Goal: Obtain resource: Download file/media

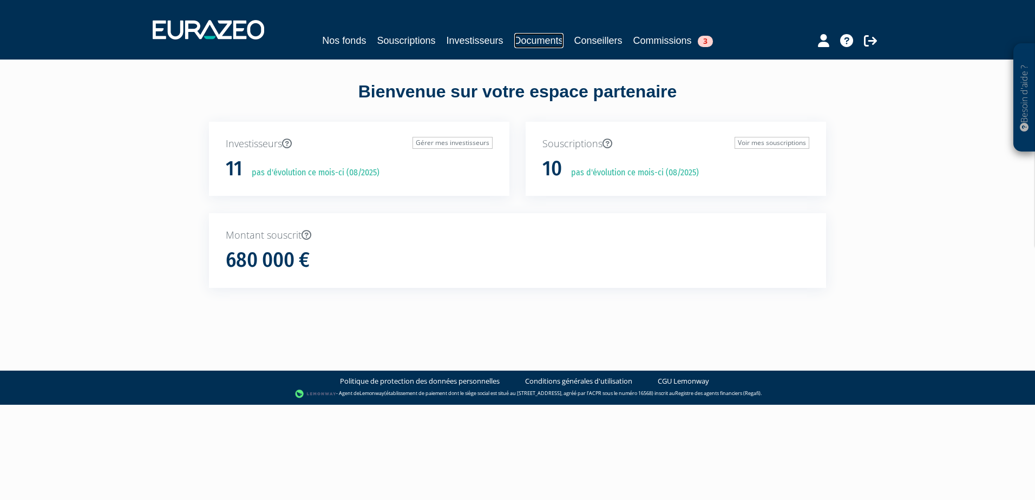
click at [536, 40] on link "Documents" at bounding box center [538, 40] width 49 height 15
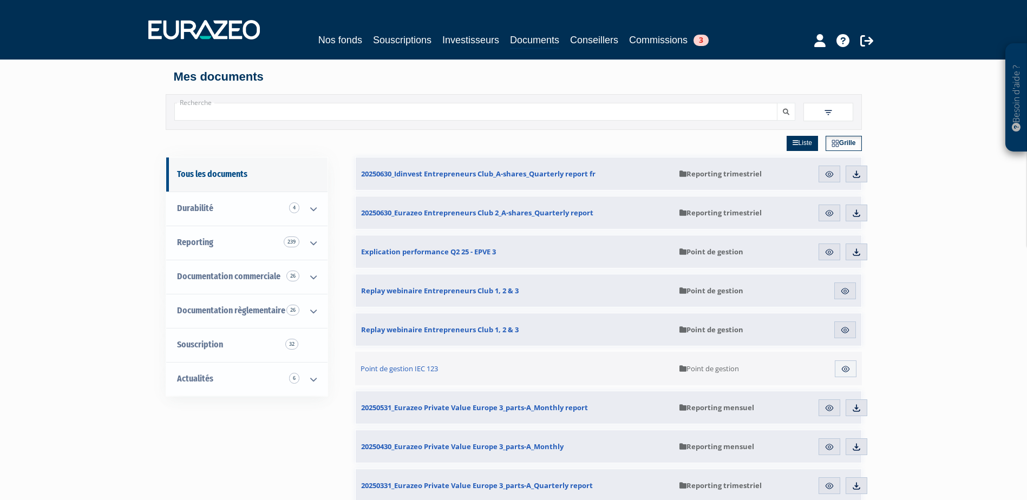
click at [669, 109] on input "Recherche" at bounding box center [475, 112] width 603 height 18
click at [350, 36] on link "Nos fonds" at bounding box center [340, 39] width 44 height 15
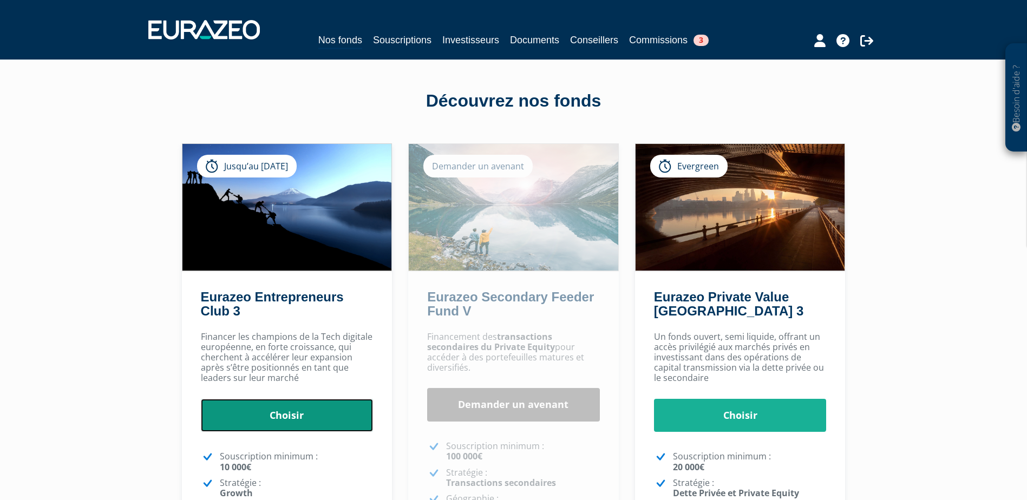
click at [282, 418] on link "Choisir" at bounding box center [287, 416] width 173 height 34
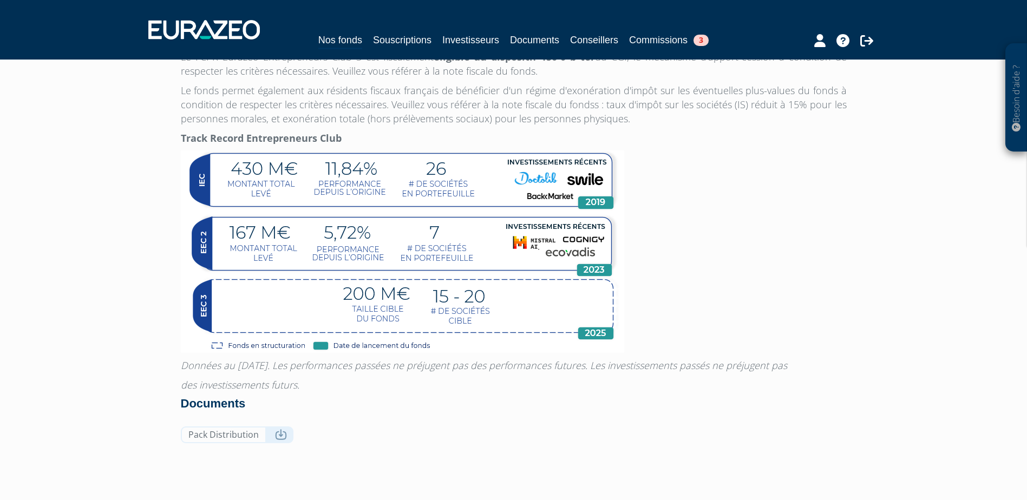
scroll to position [917, 0]
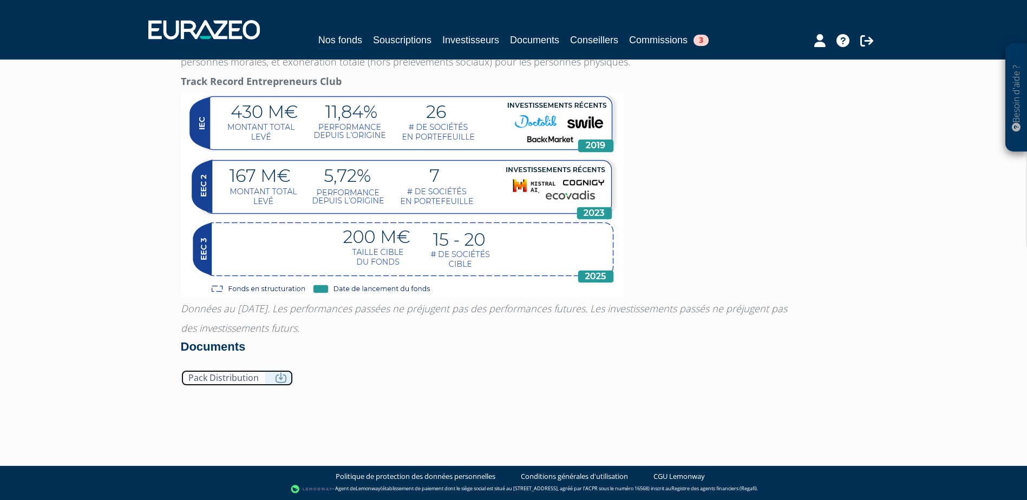
click at [211, 376] on link "Pack Distribution" at bounding box center [237, 378] width 113 height 17
